Goal: Task Accomplishment & Management: Use online tool/utility

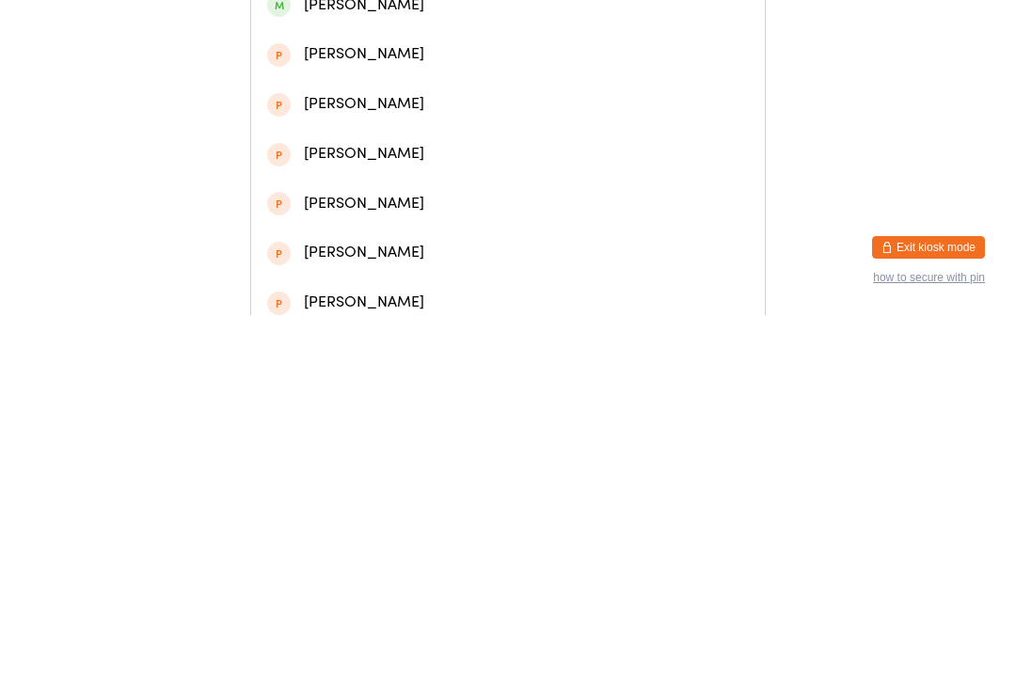
type input "H"
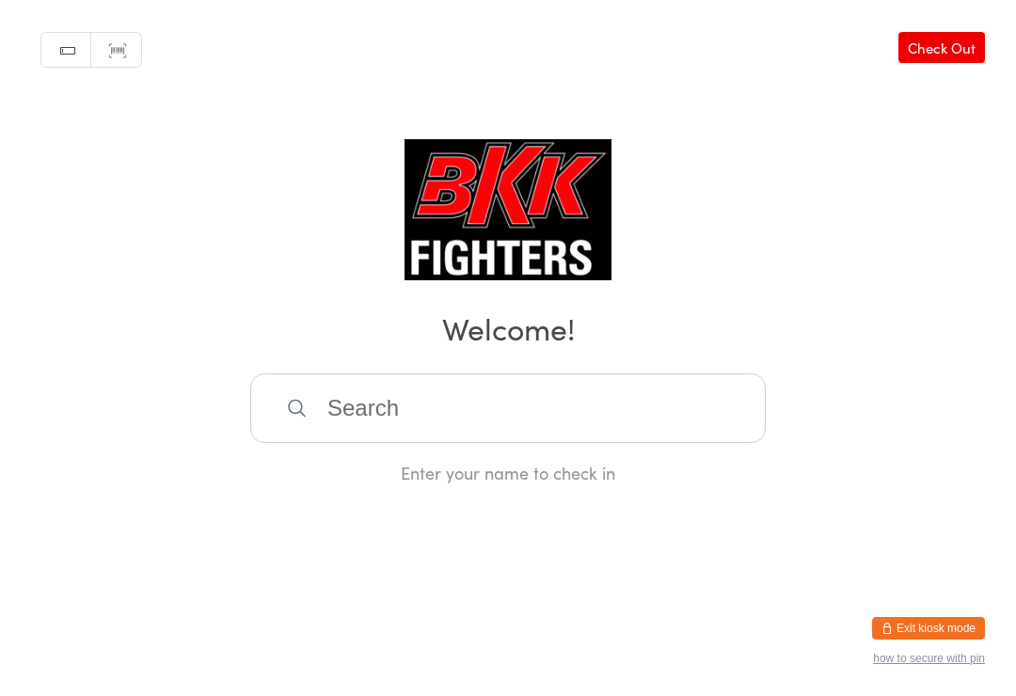
click at [928, 256] on div "Manual search Scanner input Check Out Welcome! Enter your name to check in" at bounding box center [508, 242] width 1016 height 484
click at [557, 405] on input "search" at bounding box center [507, 408] width 515 height 70
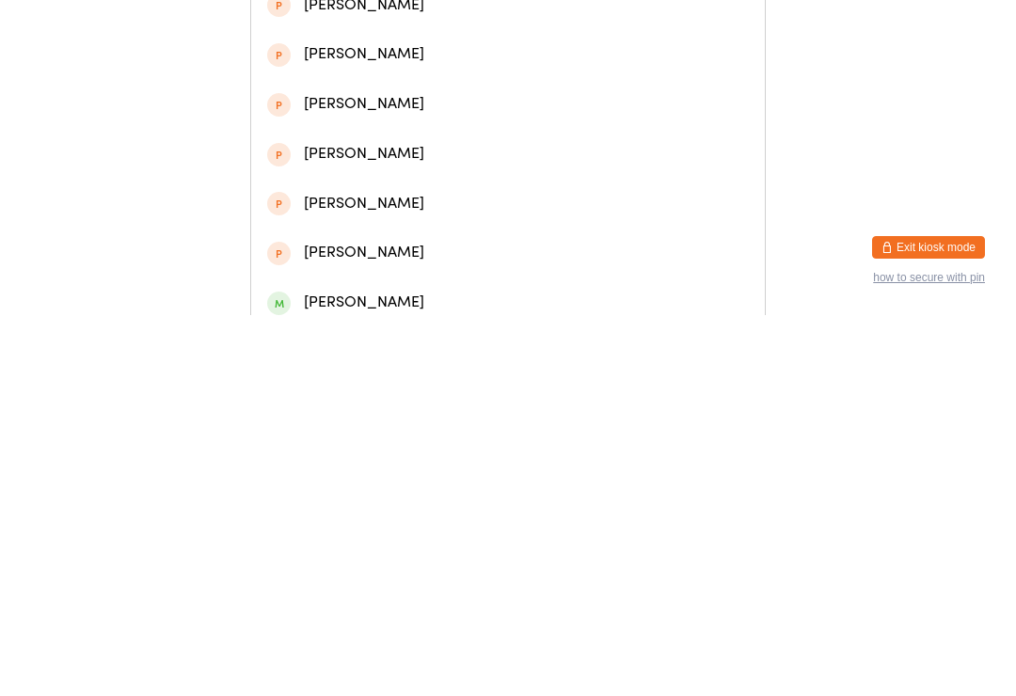
type input "[PERSON_NAME]"
click at [576, 90] on div "[PERSON_NAME]" at bounding box center [507, 87] width 481 height 25
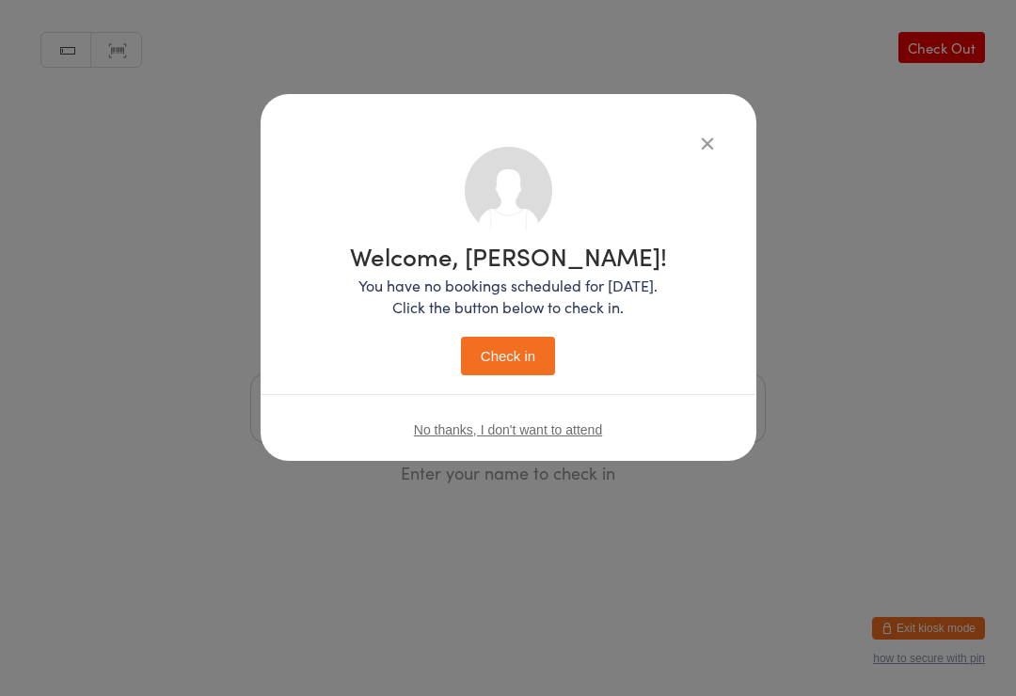
click at [528, 357] on button "Check in" at bounding box center [508, 356] width 94 height 39
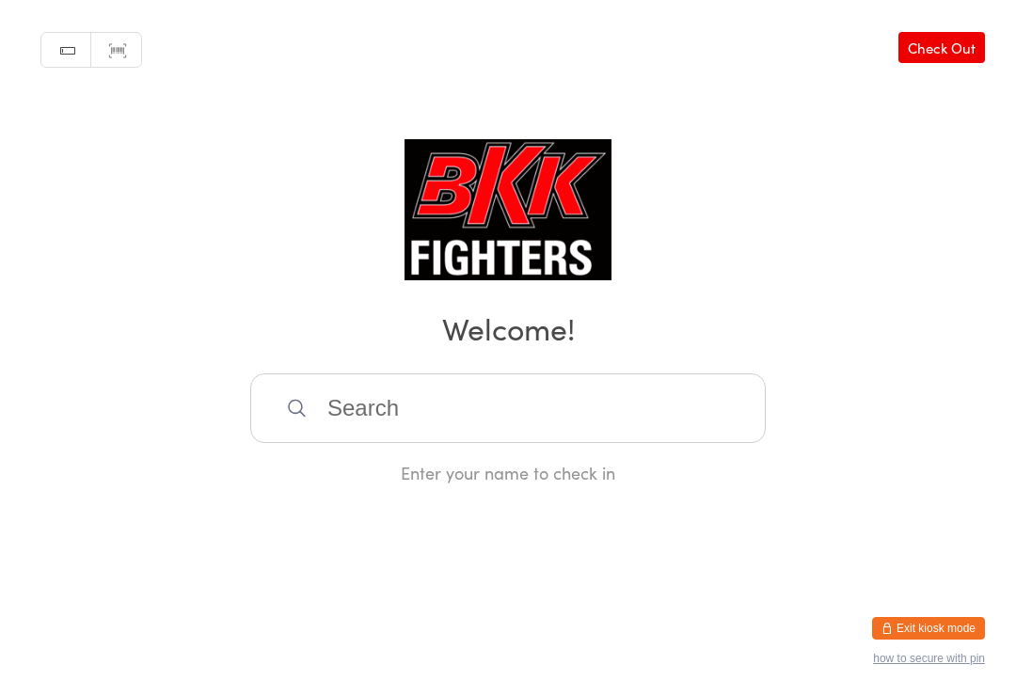
click at [402, 405] on input "search" at bounding box center [507, 408] width 515 height 70
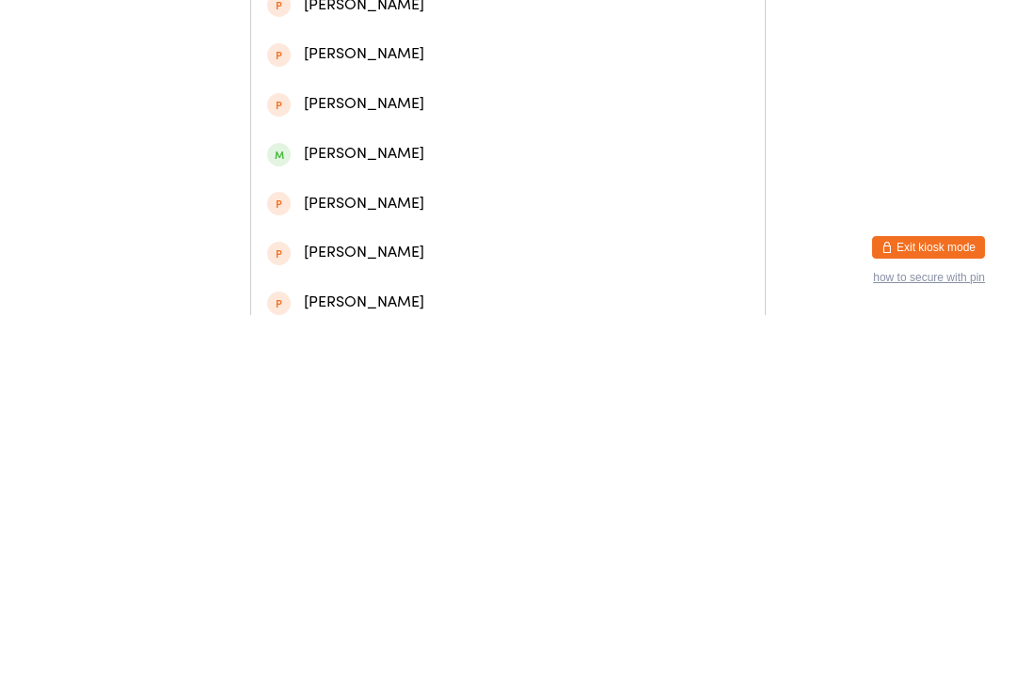
type input "[PERSON_NAME]"
click at [332, 86] on div "[PERSON_NAME]" at bounding box center [507, 87] width 481 height 25
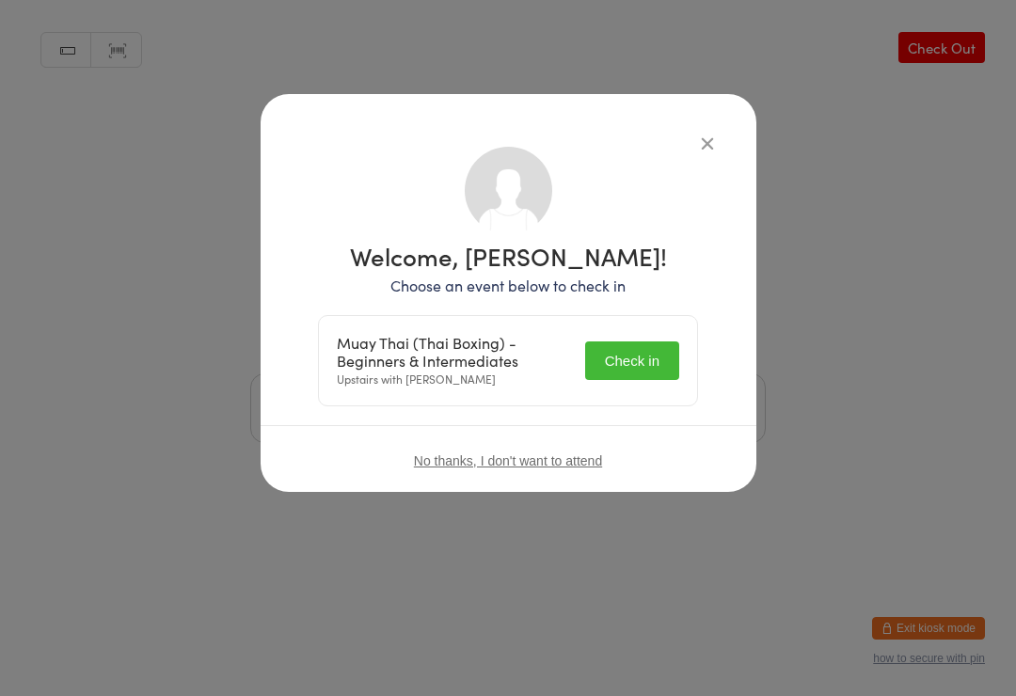
click at [623, 352] on button "Check in" at bounding box center [632, 360] width 94 height 39
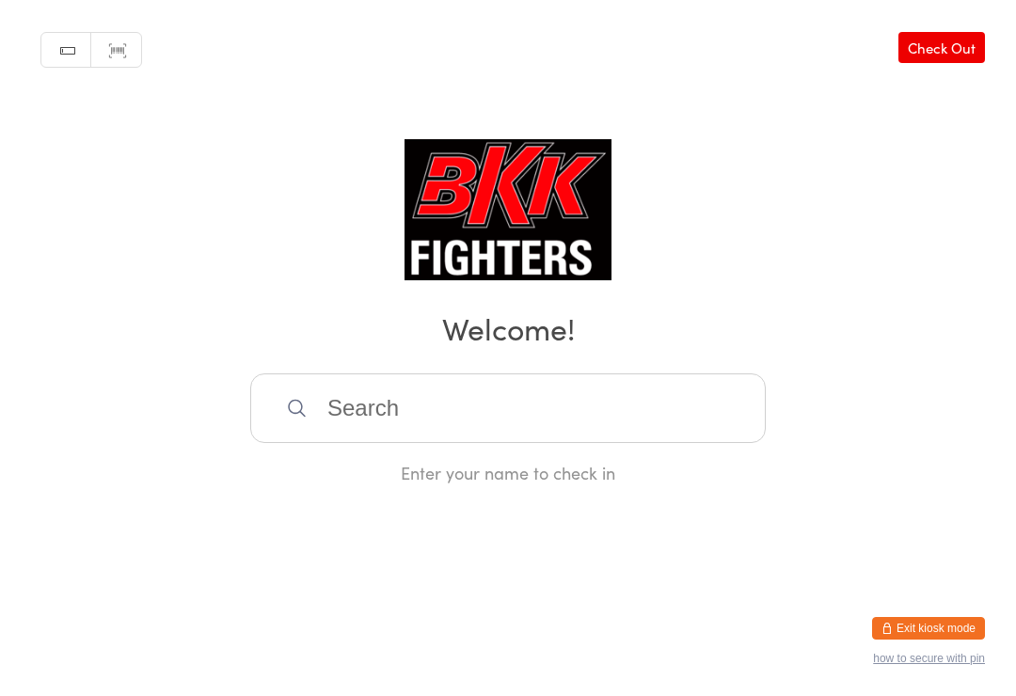
click at [368, 413] on input "search" at bounding box center [507, 408] width 515 height 70
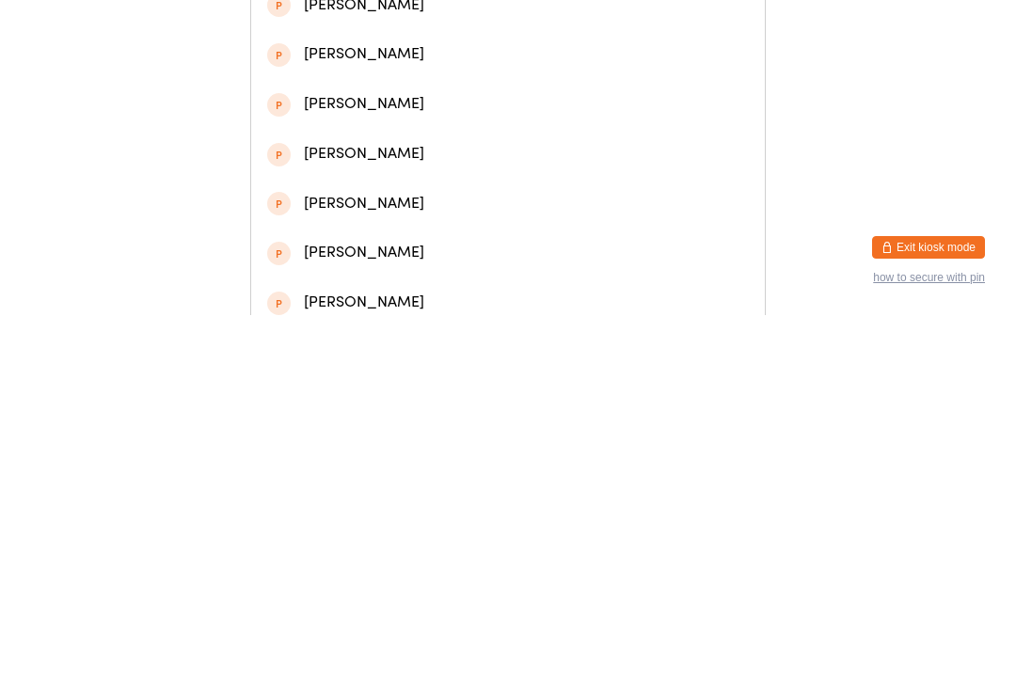
type input "[PERSON_NAME]"
click at [389, 95] on div "[PERSON_NAME]" at bounding box center [507, 87] width 481 height 25
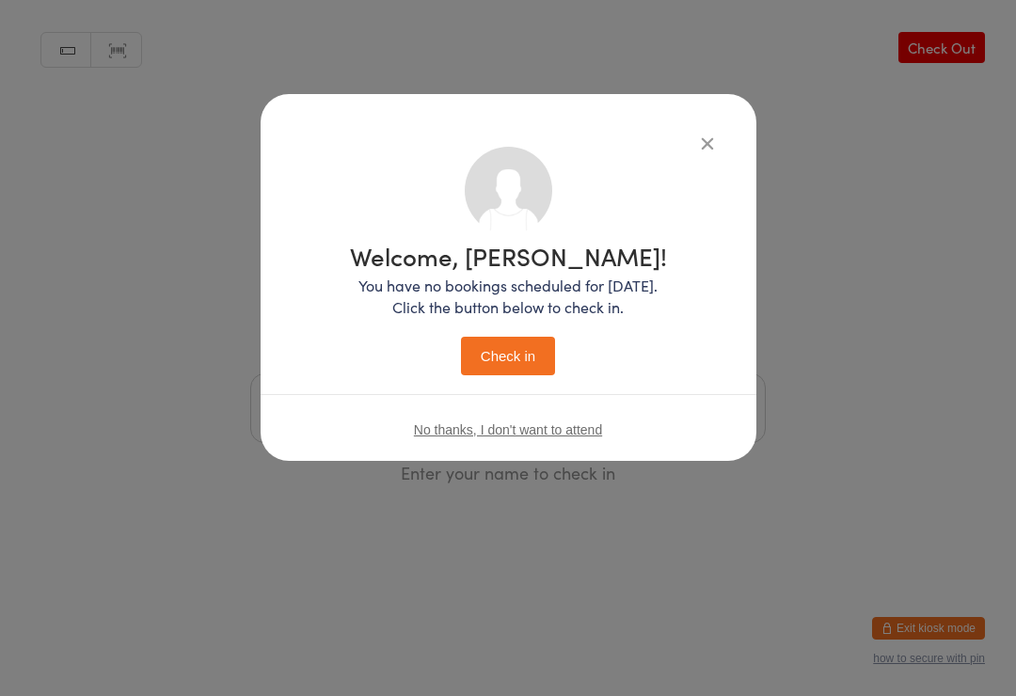
click at [511, 359] on button "Check in" at bounding box center [508, 356] width 94 height 39
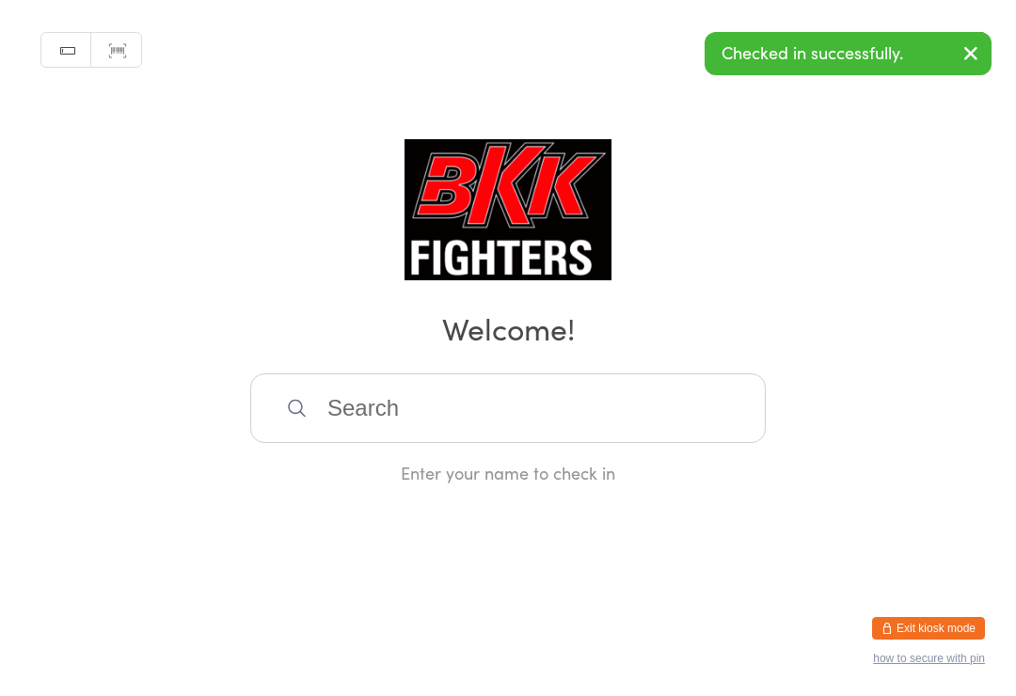
click at [478, 417] on input "search" at bounding box center [507, 408] width 515 height 70
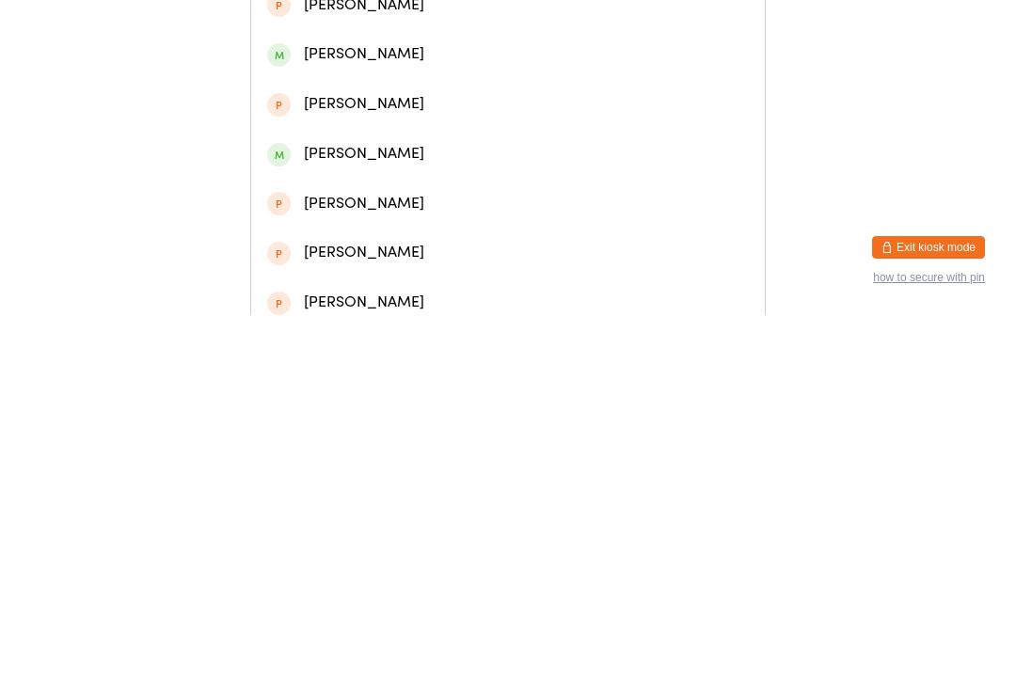
type input "[PERSON_NAME] court"
click at [386, 96] on div "[PERSON_NAME] court" at bounding box center [507, 87] width 481 height 25
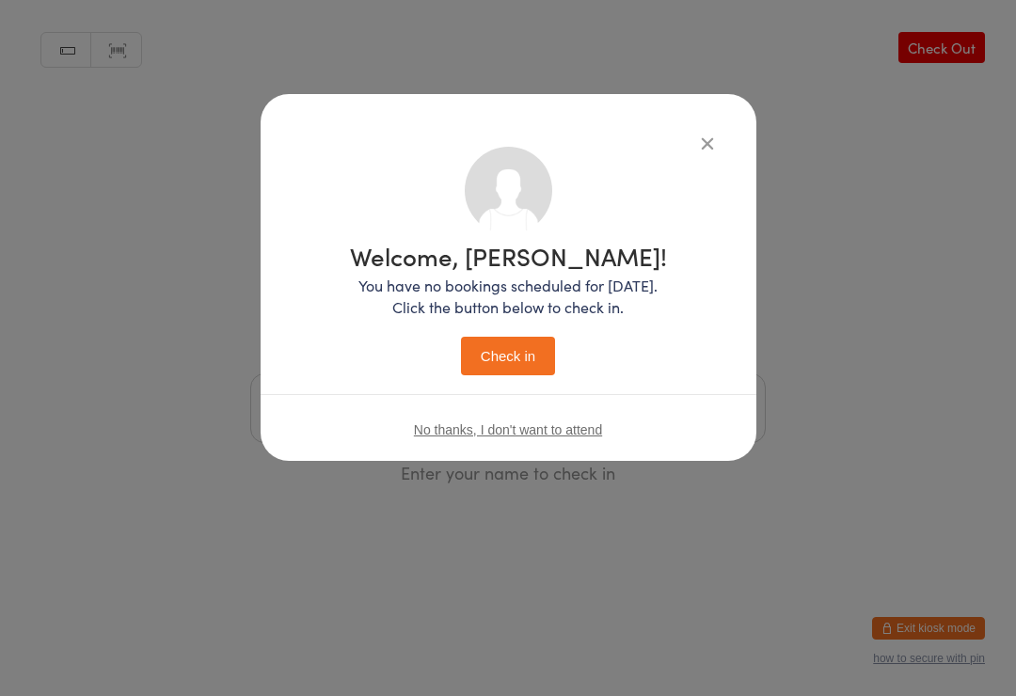
click at [512, 352] on button "Check in" at bounding box center [508, 356] width 94 height 39
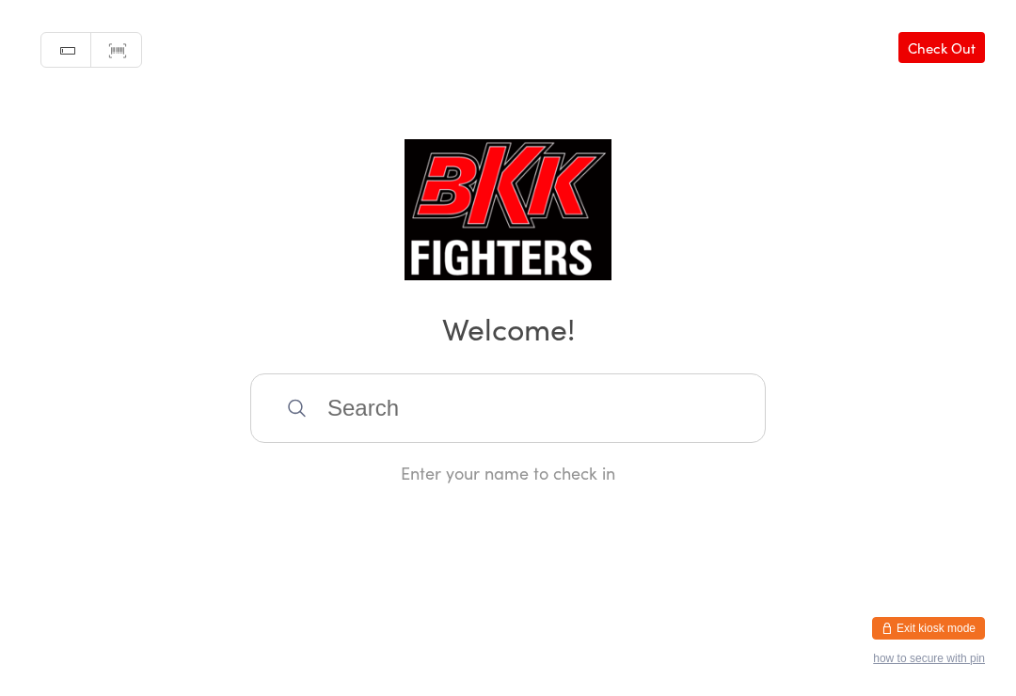
click at [540, 412] on input "search" at bounding box center [507, 408] width 515 height 70
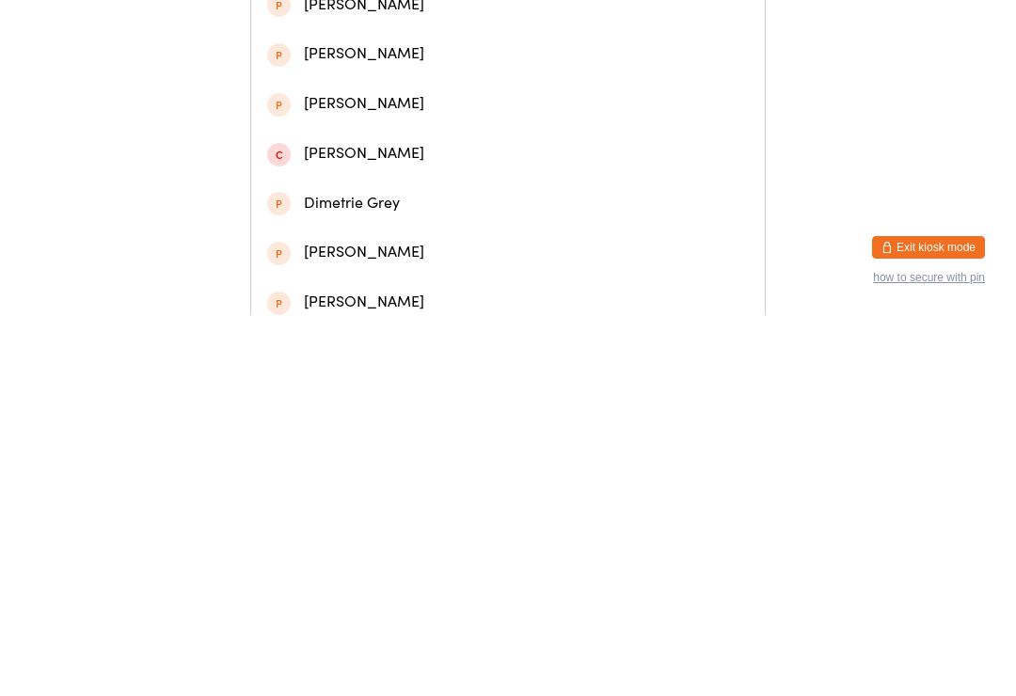
type input "[PERSON_NAME]"
click at [395, 145] on div "[PERSON_NAME]" at bounding box center [507, 137] width 481 height 25
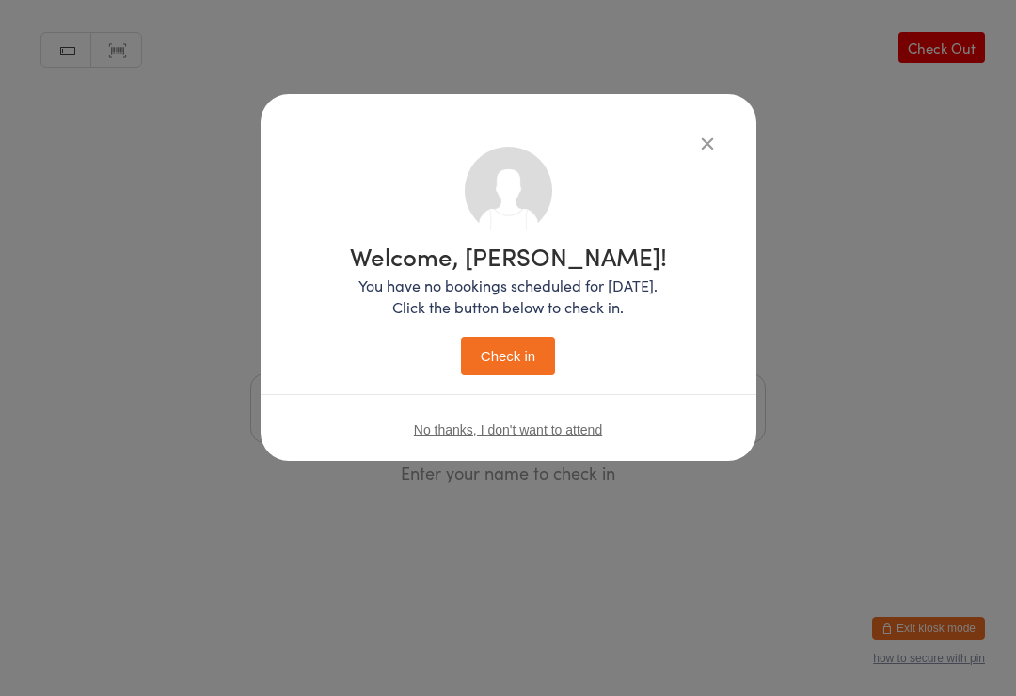
click at [526, 337] on button "Check in" at bounding box center [508, 356] width 94 height 39
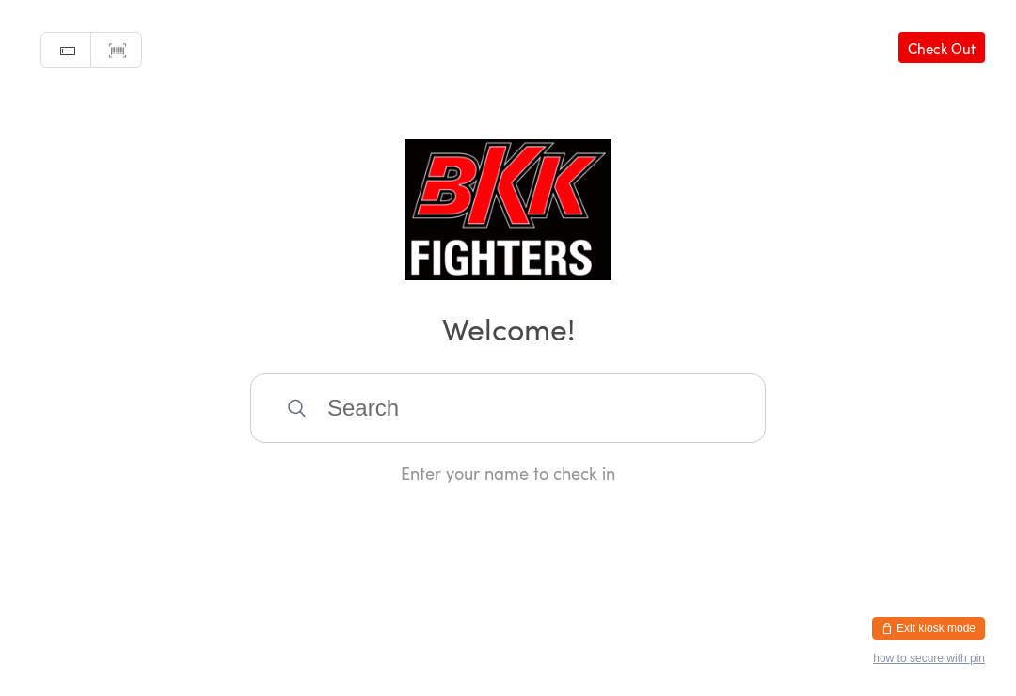
click at [512, 403] on input "search" at bounding box center [507, 408] width 515 height 70
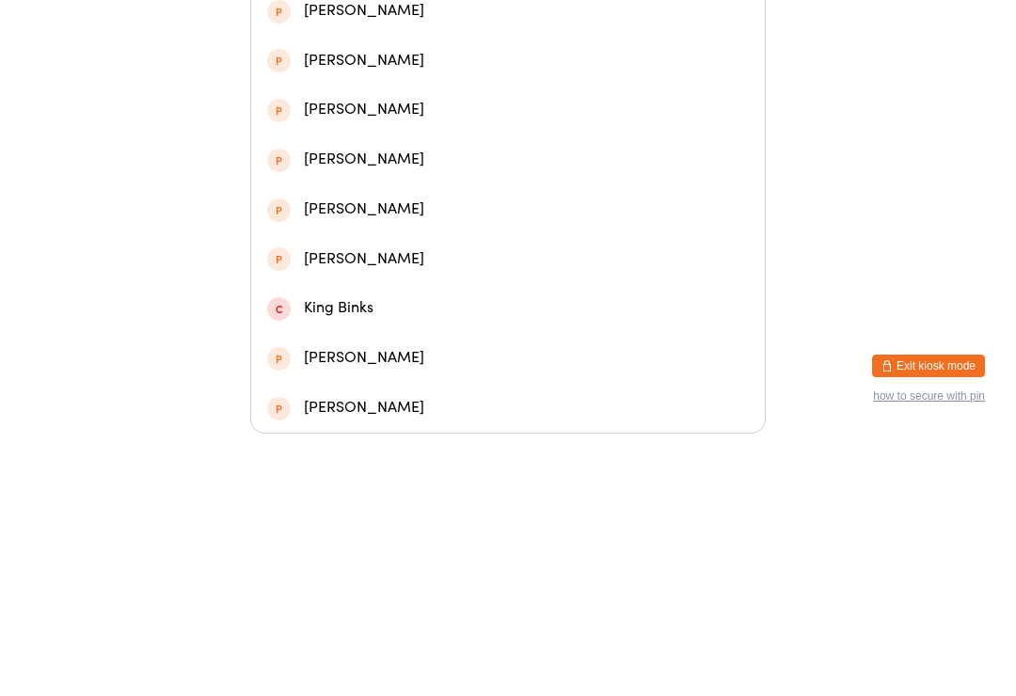
type input "Kia"
click at [424, 211] on div "[PERSON_NAME]" at bounding box center [507, 223] width 481 height 25
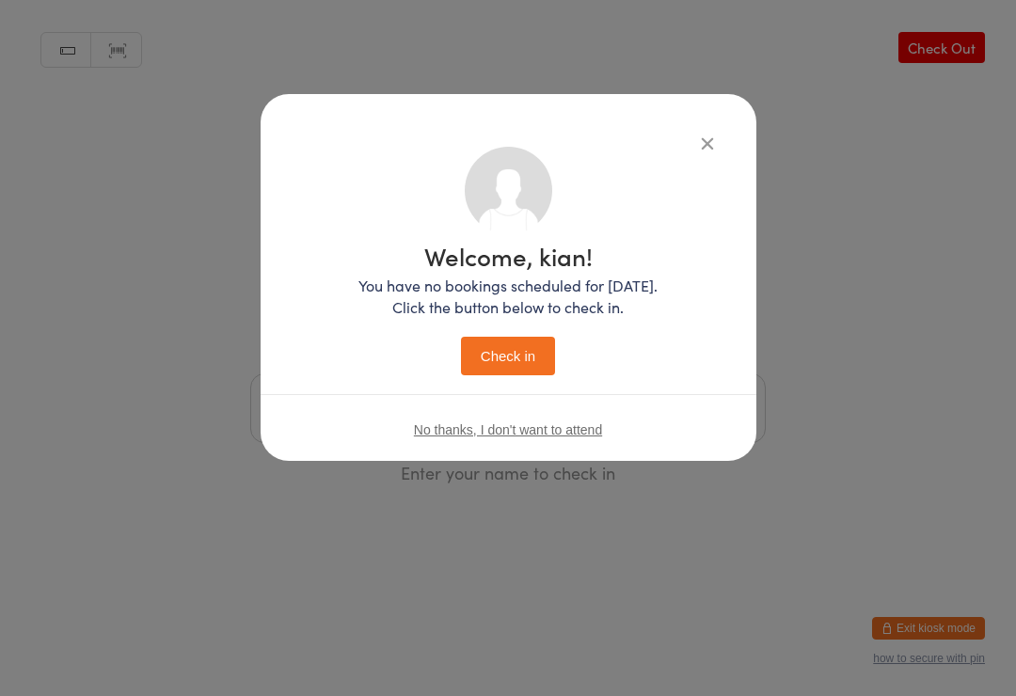
click at [511, 359] on button "Check in" at bounding box center [508, 356] width 94 height 39
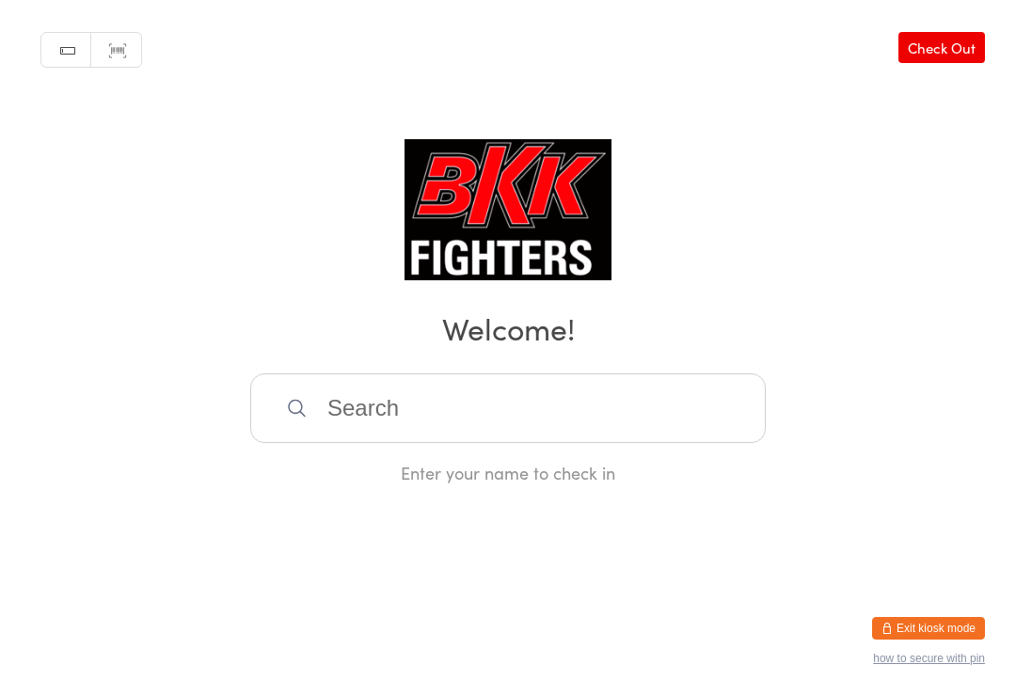
click at [679, 432] on input "search" at bounding box center [507, 408] width 515 height 70
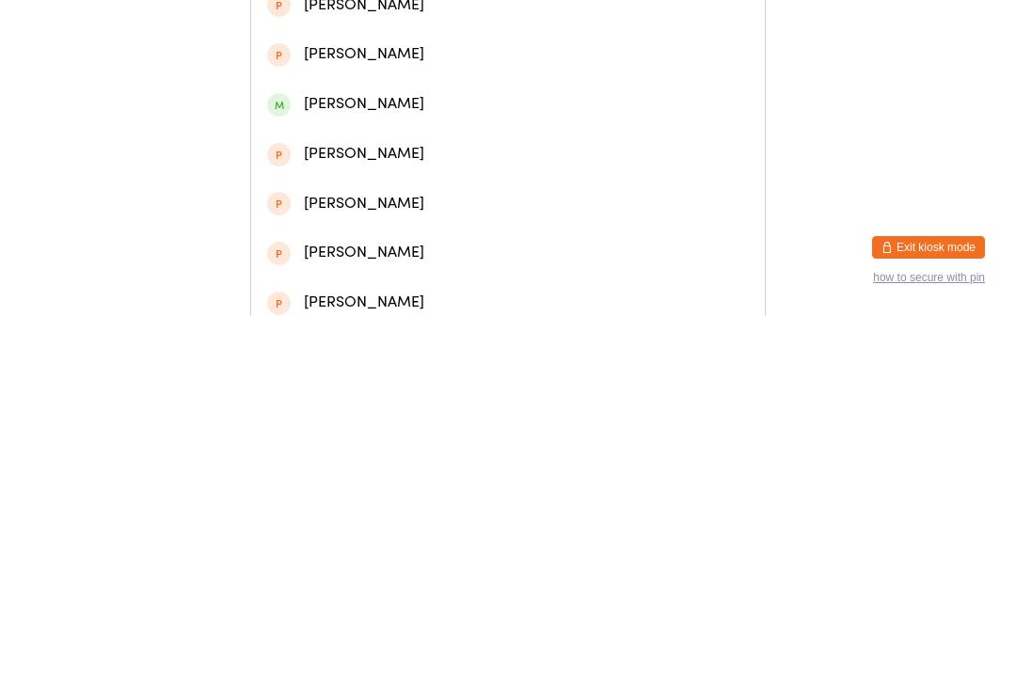
type input "[PERSON_NAME]"
click at [436, 243] on div "[PERSON_NAME]" at bounding box center [507, 236] width 481 height 25
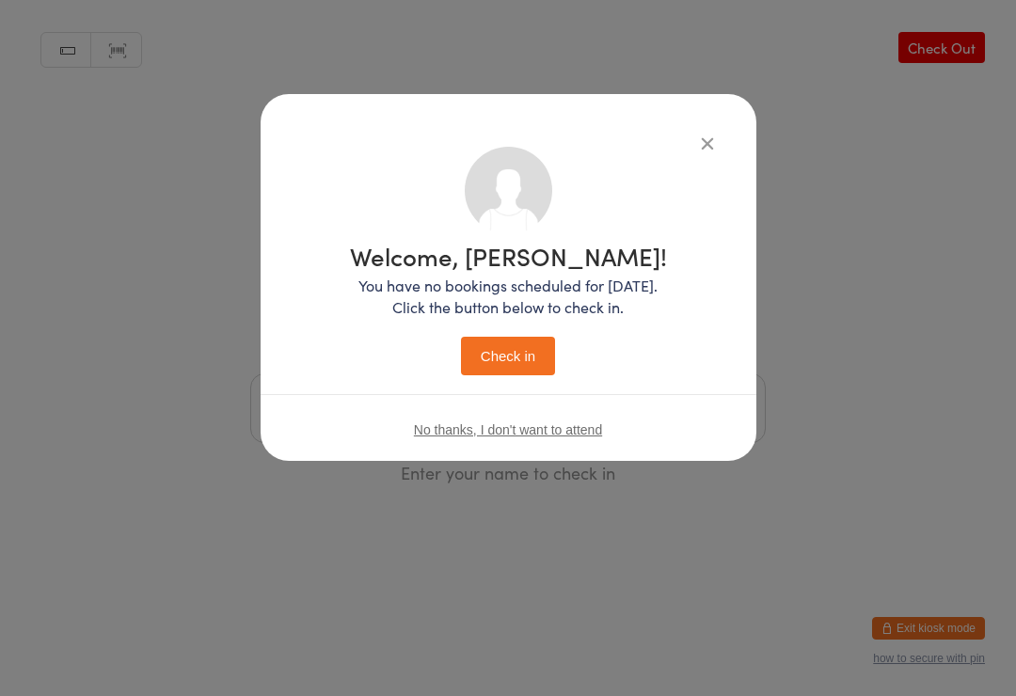
click at [519, 357] on button "Check in" at bounding box center [508, 356] width 94 height 39
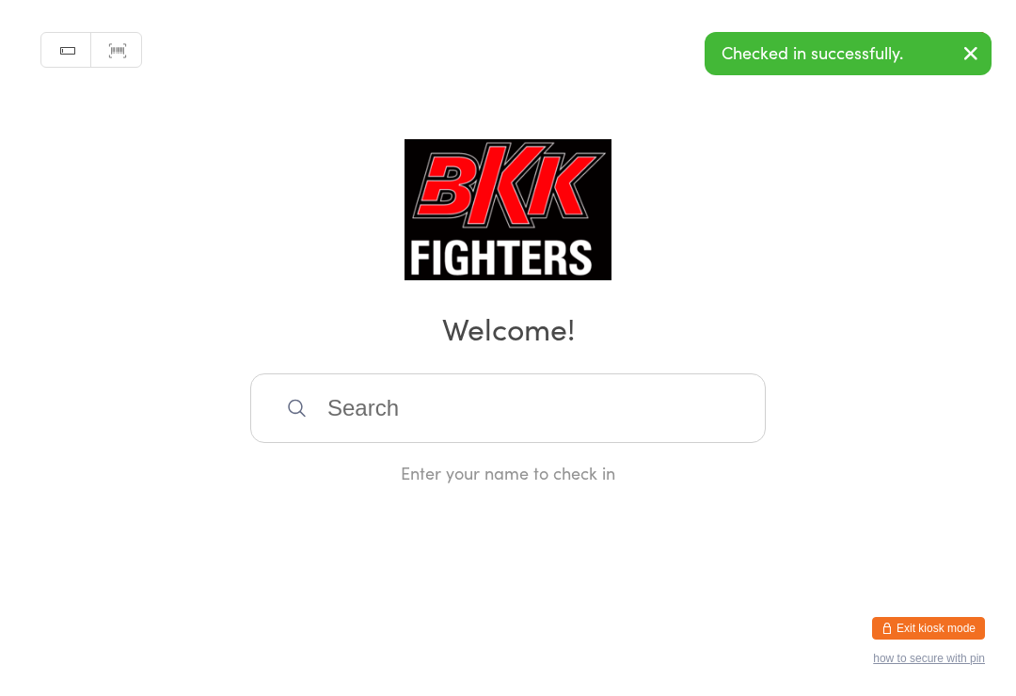
click at [393, 403] on input "search" at bounding box center [507, 408] width 515 height 70
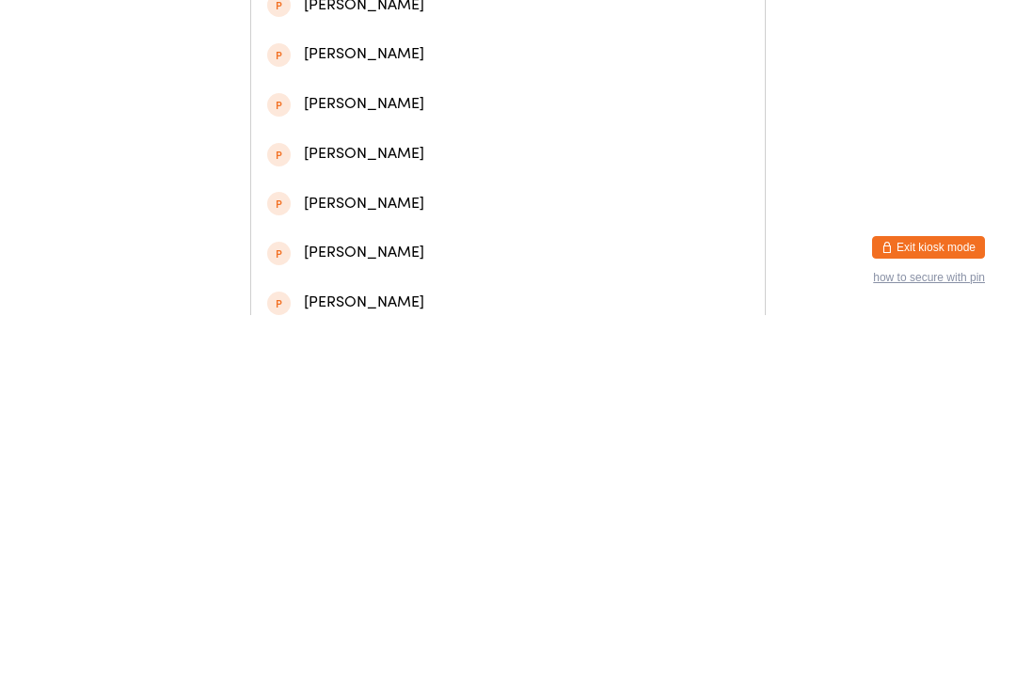
type input "[PERSON_NAME]"
click at [409, 86] on div "[PERSON_NAME]" at bounding box center [507, 87] width 481 height 25
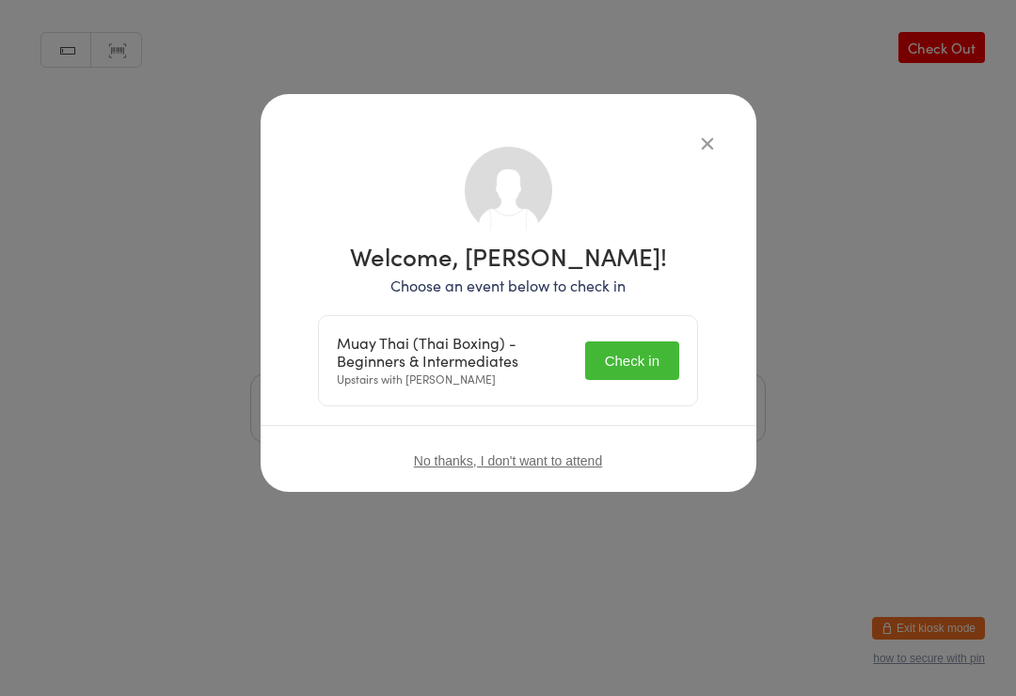
click at [639, 309] on div "Welcome, [PERSON_NAME]! Choose an event below to check in Muay Thai (Thai Boxin…" at bounding box center [508, 325] width 380 height 163
click at [622, 342] on button "Check in" at bounding box center [632, 360] width 94 height 39
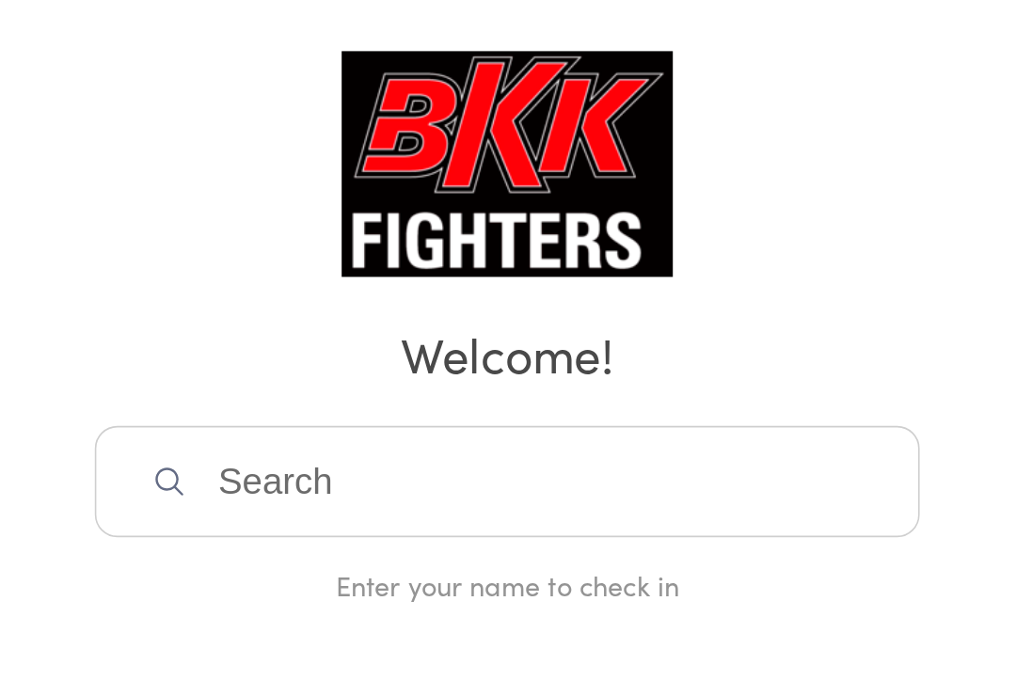
click at [250, 373] on input "search" at bounding box center [507, 408] width 515 height 70
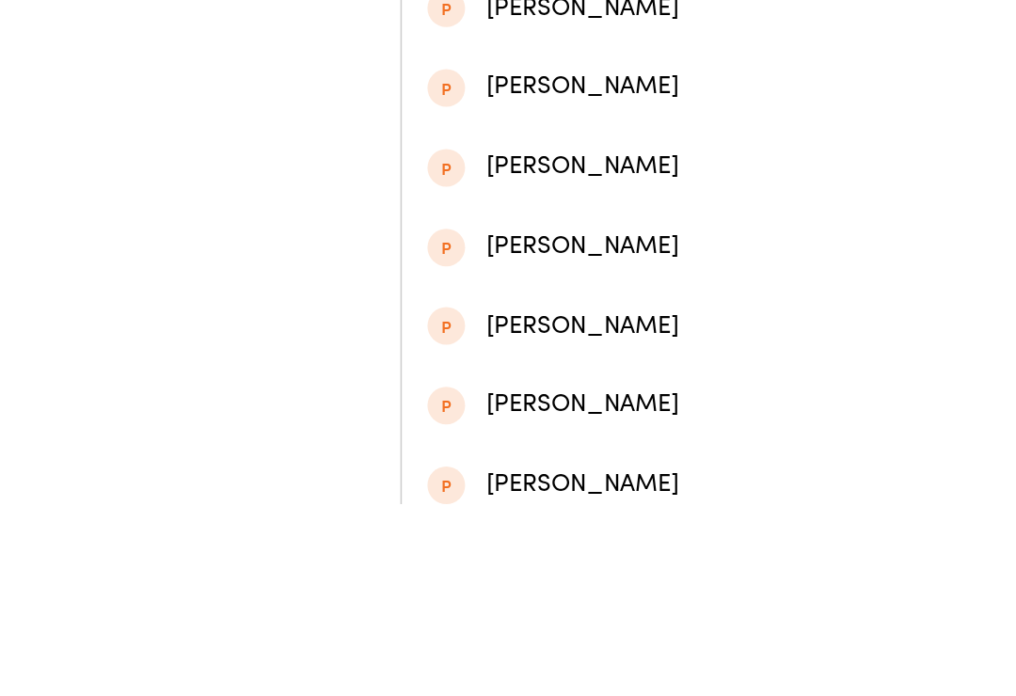
type input "Aman"
click at [300, 90] on div "[PERSON_NAME]" at bounding box center [507, 87] width 481 height 25
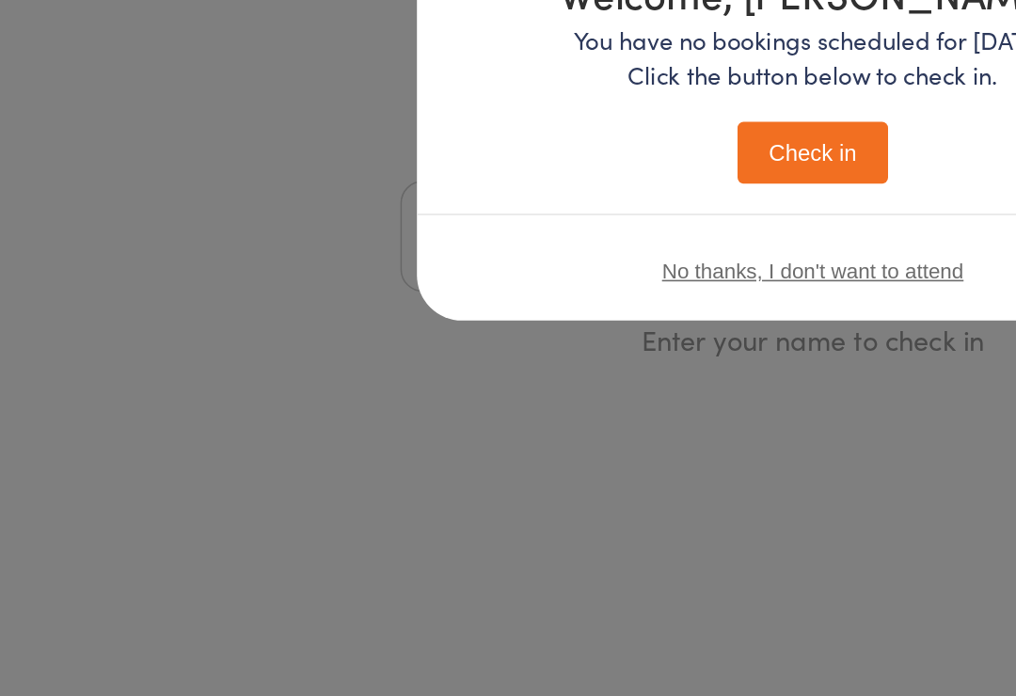
click at [501, 337] on button "Check in" at bounding box center [508, 356] width 94 height 39
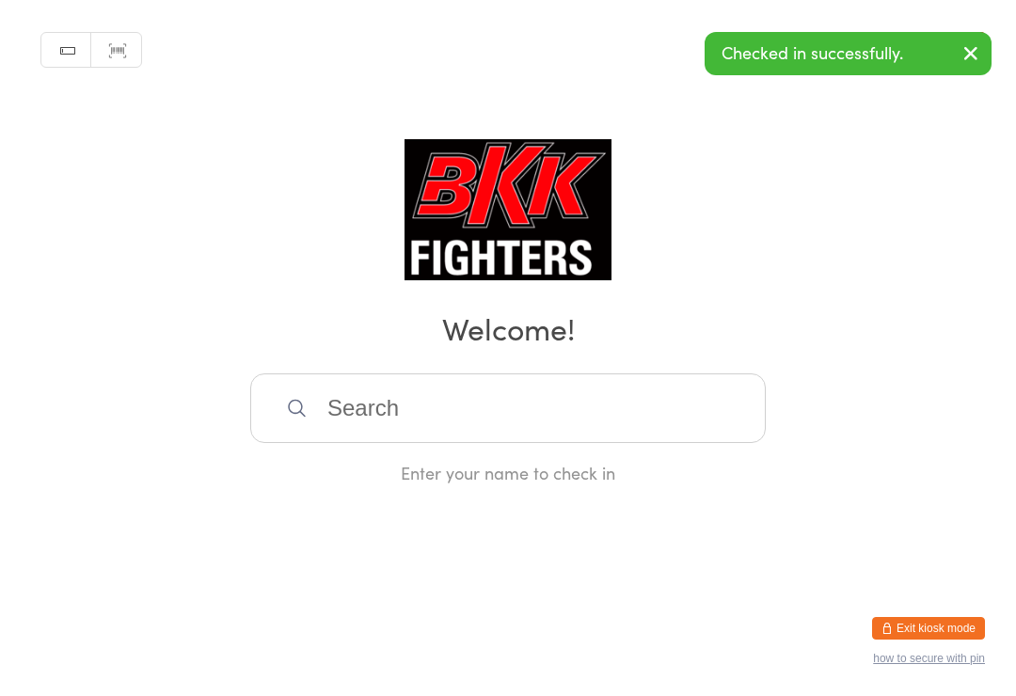
click at [524, 402] on input "search" at bounding box center [507, 408] width 515 height 70
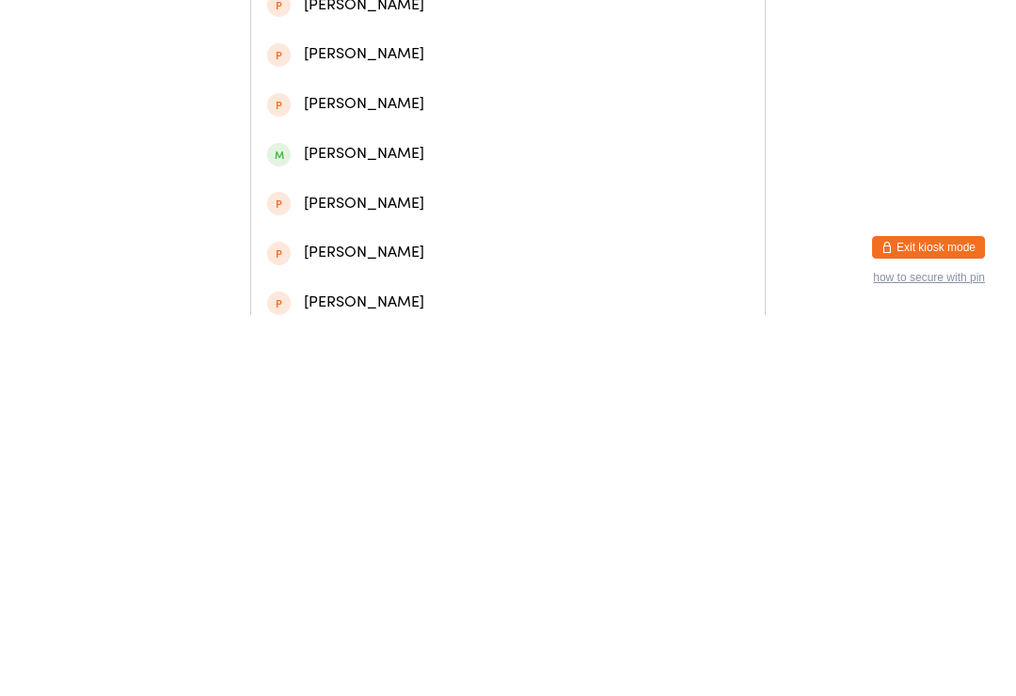
type input "[PERSON_NAME] pea"
click at [520, 101] on div "[PERSON_NAME]" at bounding box center [507, 87] width 481 height 25
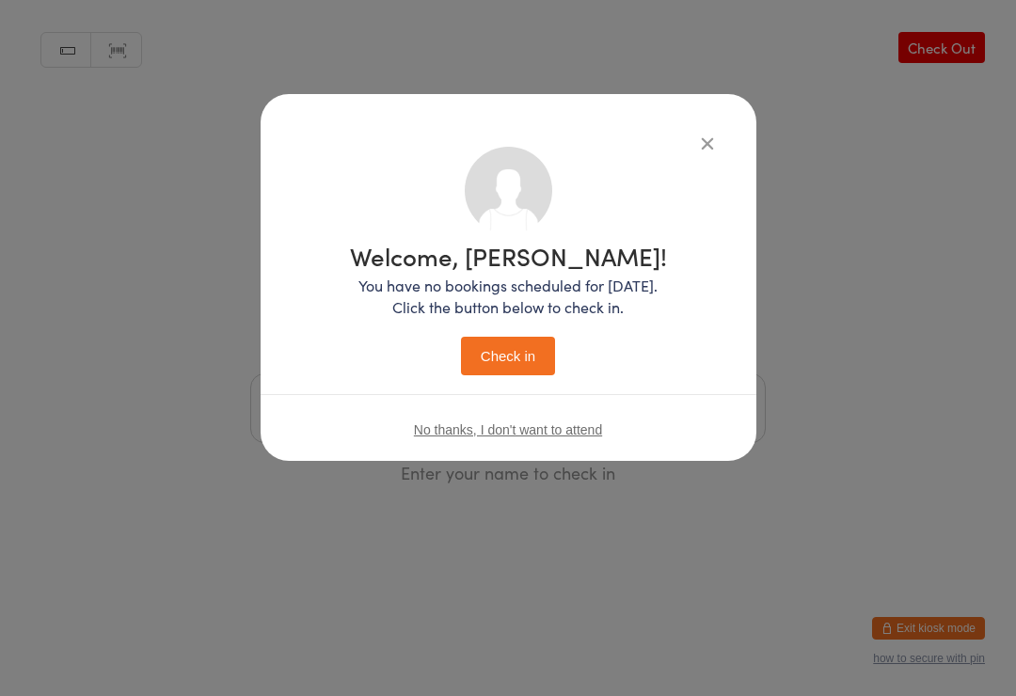
click at [544, 355] on button "Check in" at bounding box center [508, 356] width 94 height 39
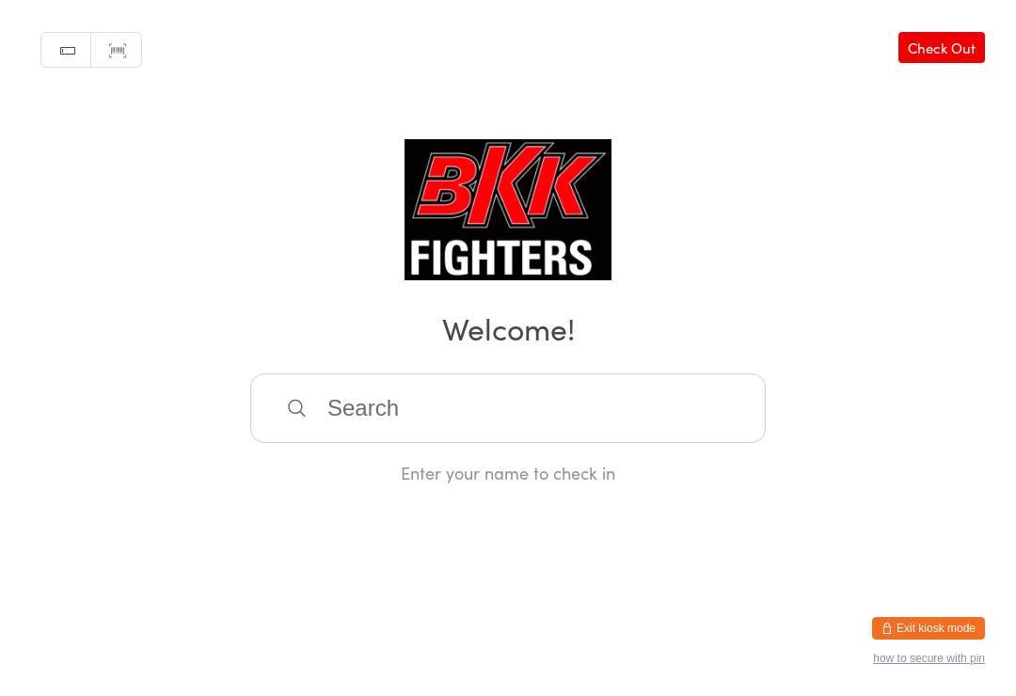
click at [536, 417] on input "search" at bounding box center [507, 408] width 515 height 70
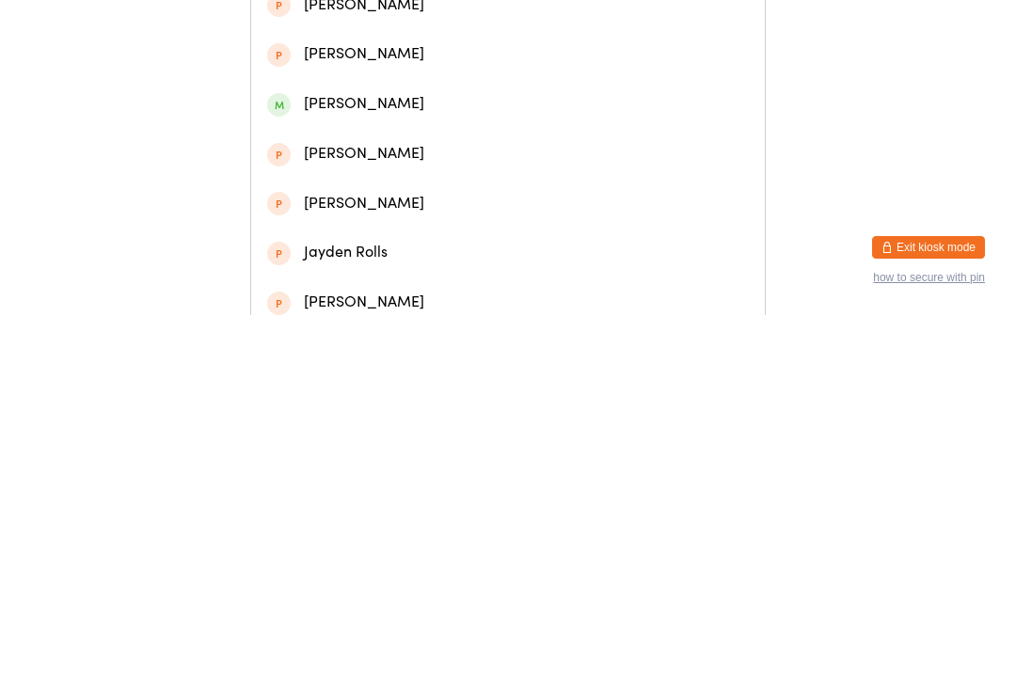
type input "[PERSON_NAME]"
click at [429, 90] on div "[PERSON_NAME]" at bounding box center [507, 87] width 481 height 25
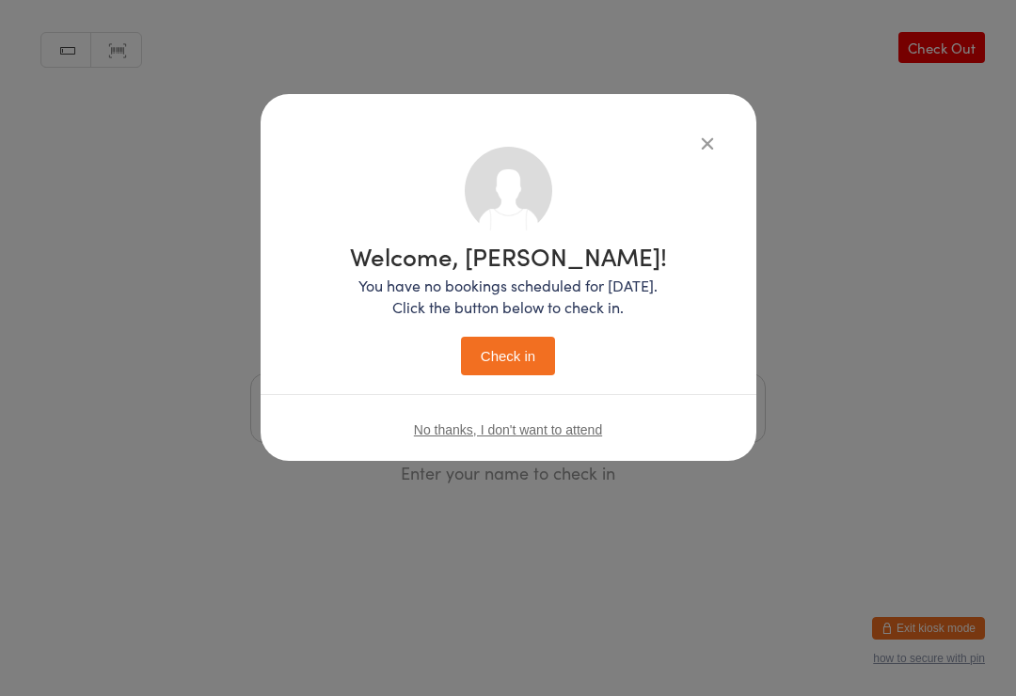
click at [519, 348] on button "Check in" at bounding box center [508, 356] width 94 height 39
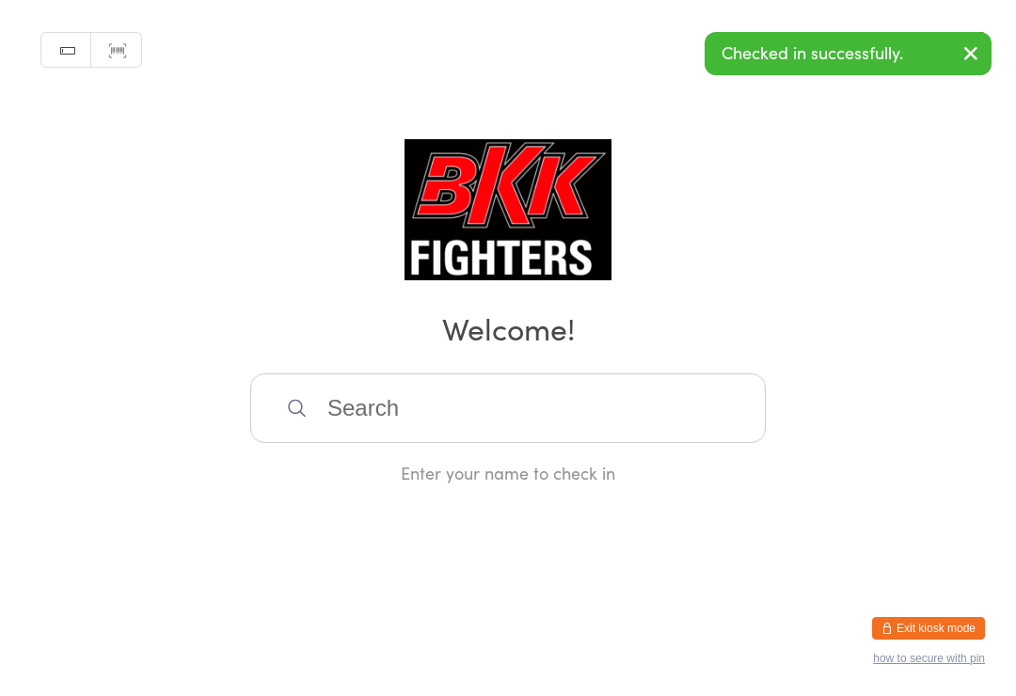
click at [569, 418] on input "search" at bounding box center [507, 408] width 515 height 70
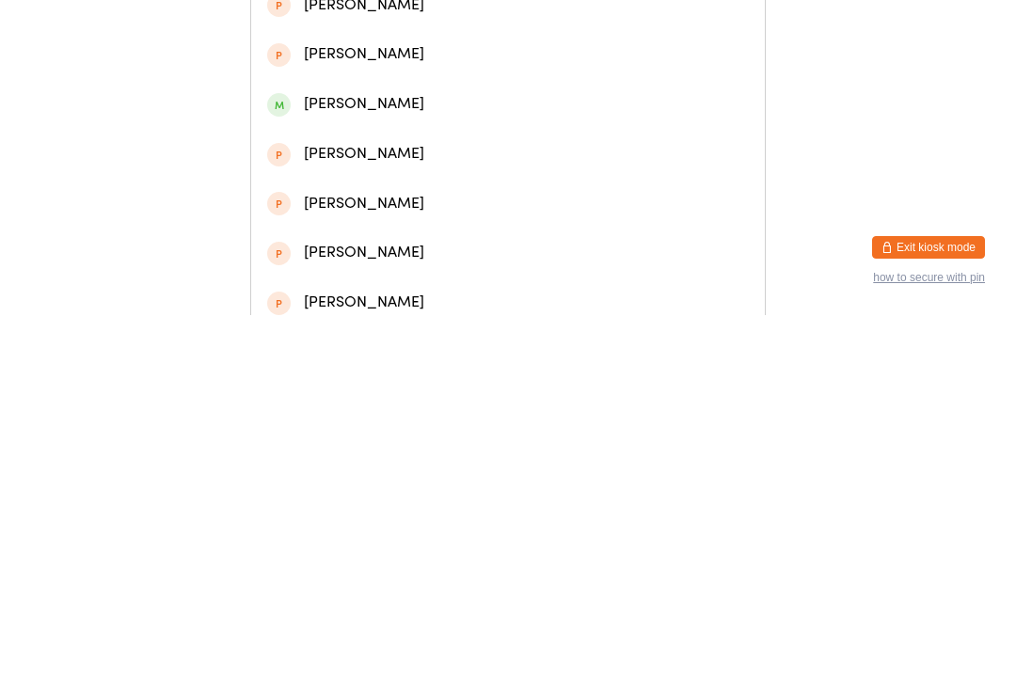
type input "[PERSON_NAME]"
click at [506, 94] on div "[PERSON_NAME]" at bounding box center [507, 87] width 481 height 25
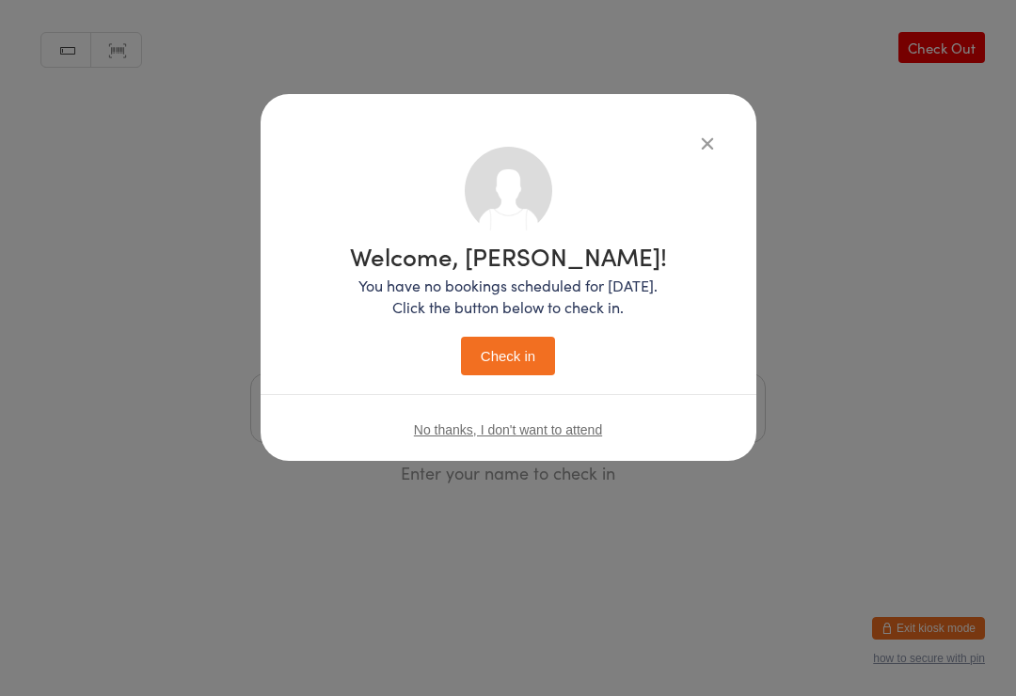
click at [521, 343] on button "Check in" at bounding box center [508, 356] width 94 height 39
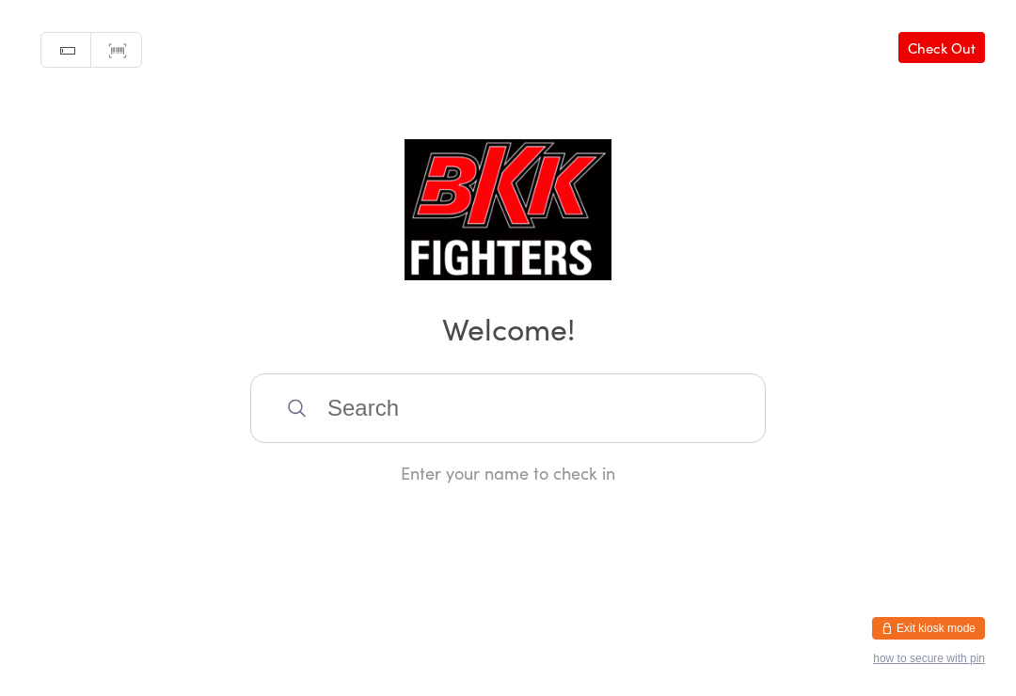
click at [608, 413] on input "search" at bounding box center [507, 408] width 515 height 70
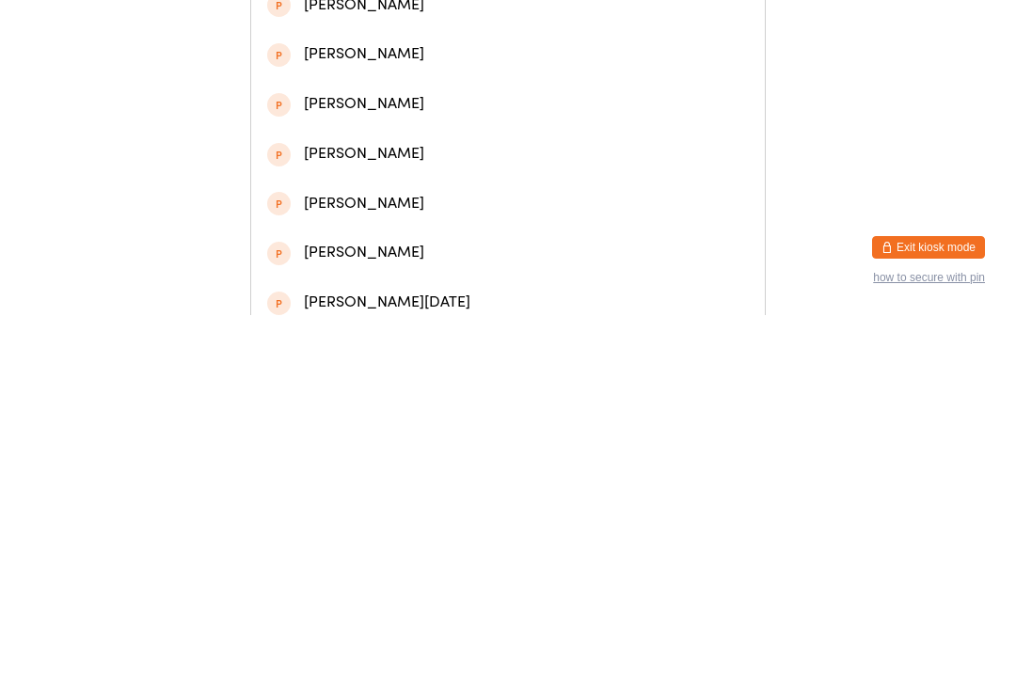
type input "[PERSON_NAME]"
click at [591, 94] on div "[PERSON_NAME]" at bounding box center [507, 87] width 481 height 25
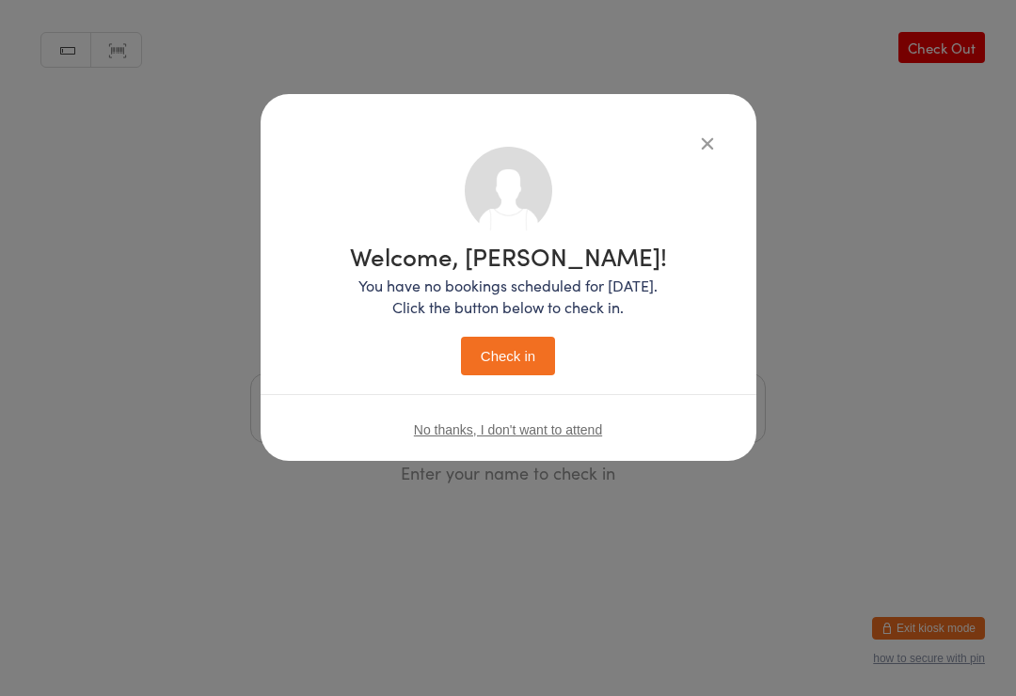
click at [516, 367] on button "Check in" at bounding box center [508, 356] width 94 height 39
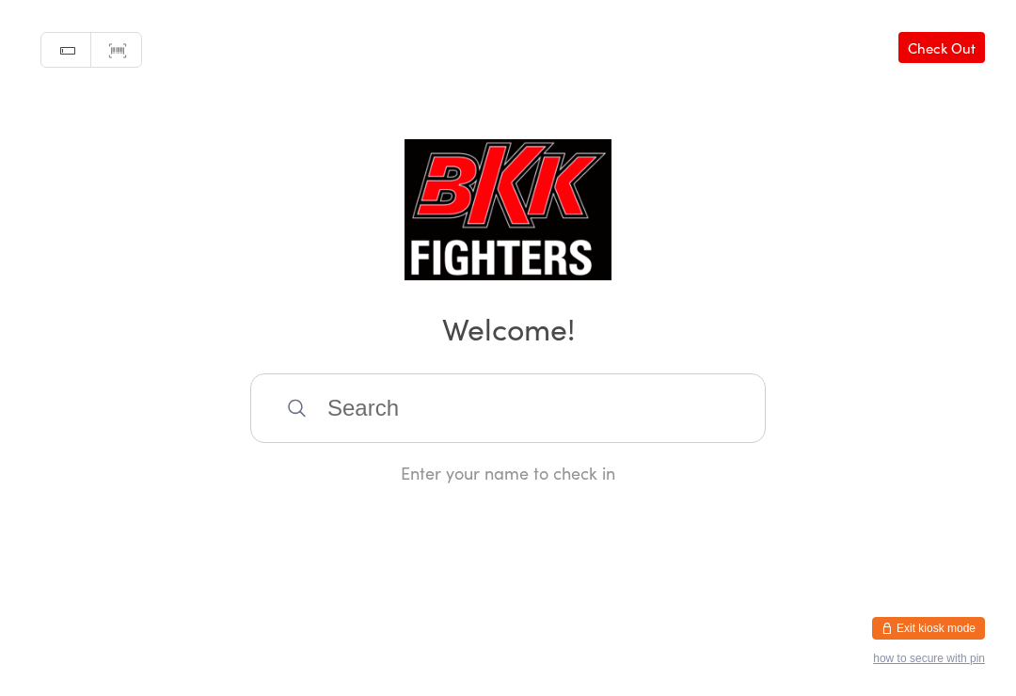
click at [502, 400] on input "search" at bounding box center [507, 408] width 515 height 70
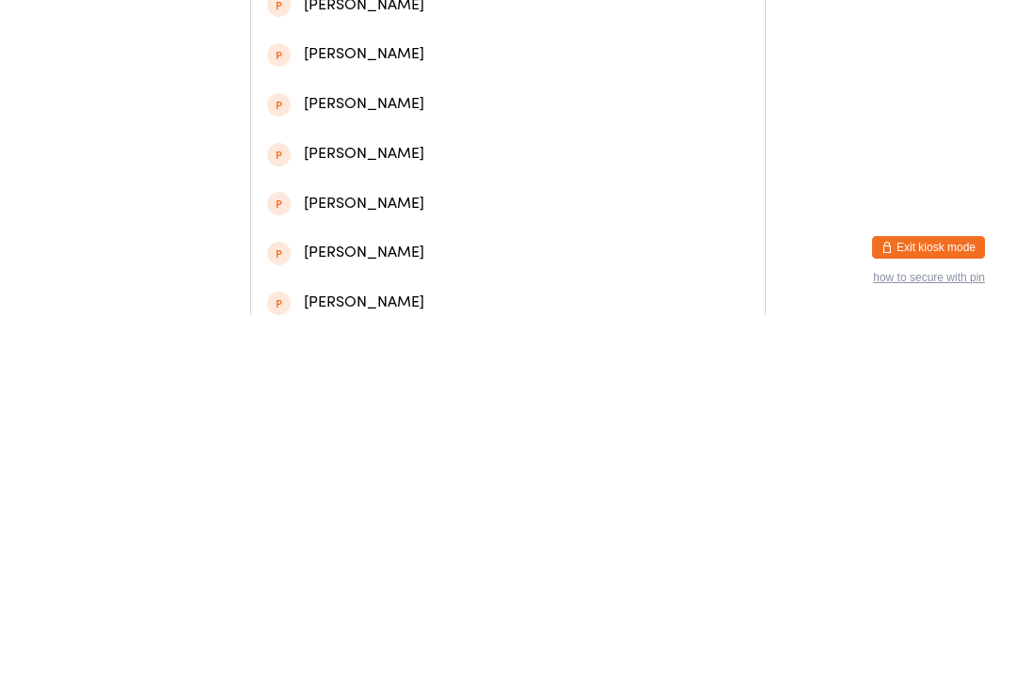
type input "[PERSON_NAME]"
click at [329, 94] on div "[PERSON_NAME]" at bounding box center [507, 87] width 481 height 25
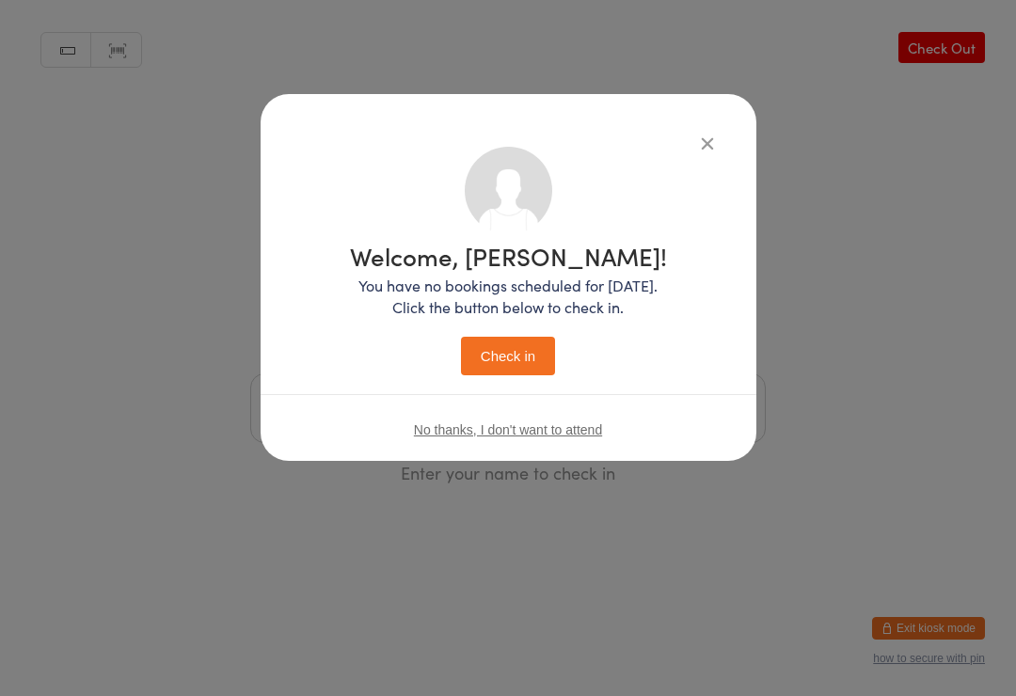
click at [497, 345] on button "Check in" at bounding box center [508, 356] width 94 height 39
